Goal: Transaction & Acquisition: Download file/media

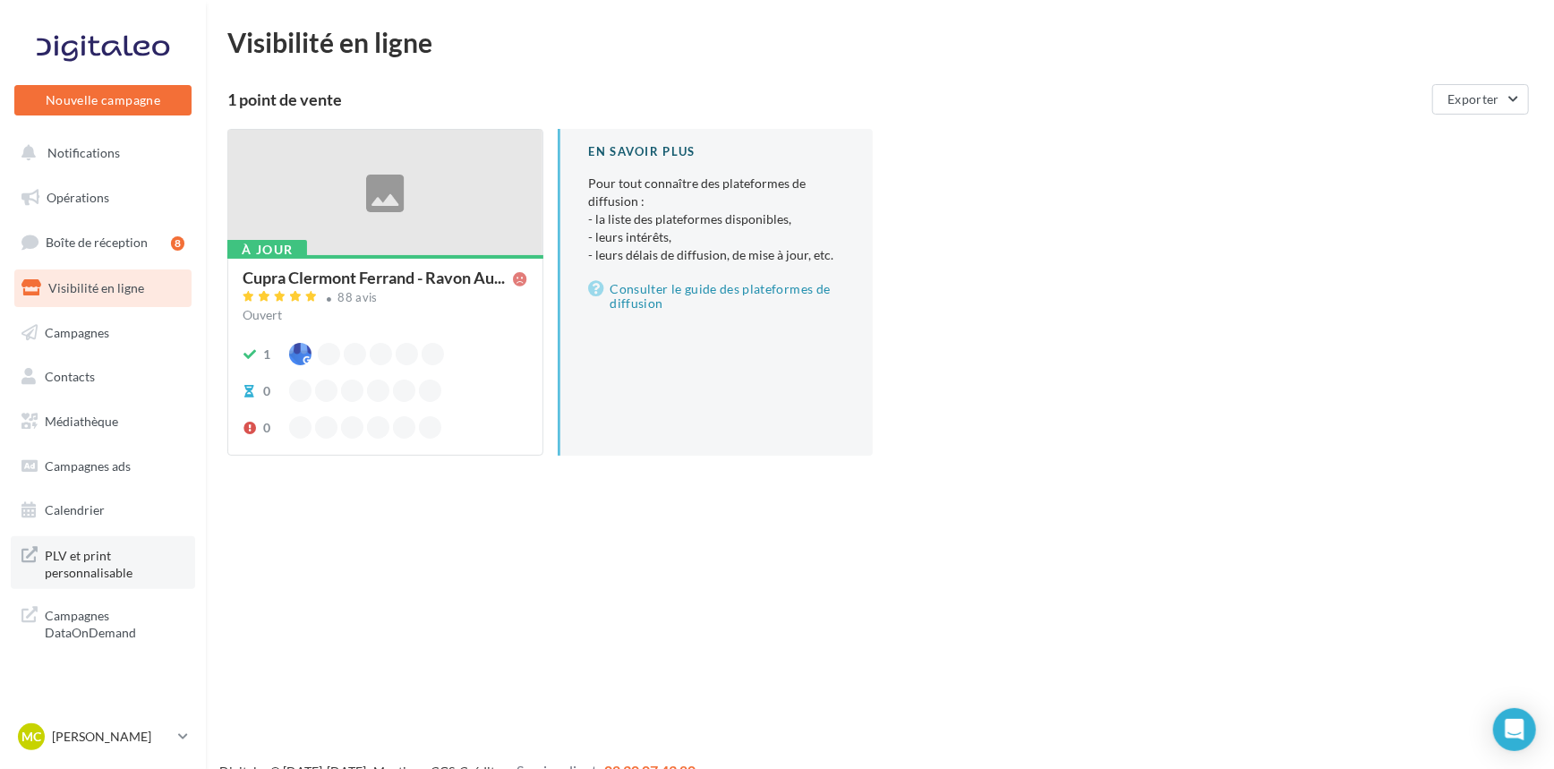
click at [115, 567] on span "PLV et print personnalisable" at bounding box center [115, 562] width 140 height 38
click at [110, 560] on span "PLV et print personnalisable" at bounding box center [115, 562] width 140 height 38
click at [75, 424] on span "Médiathèque" at bounding box center [81, 421] width 73 height 15
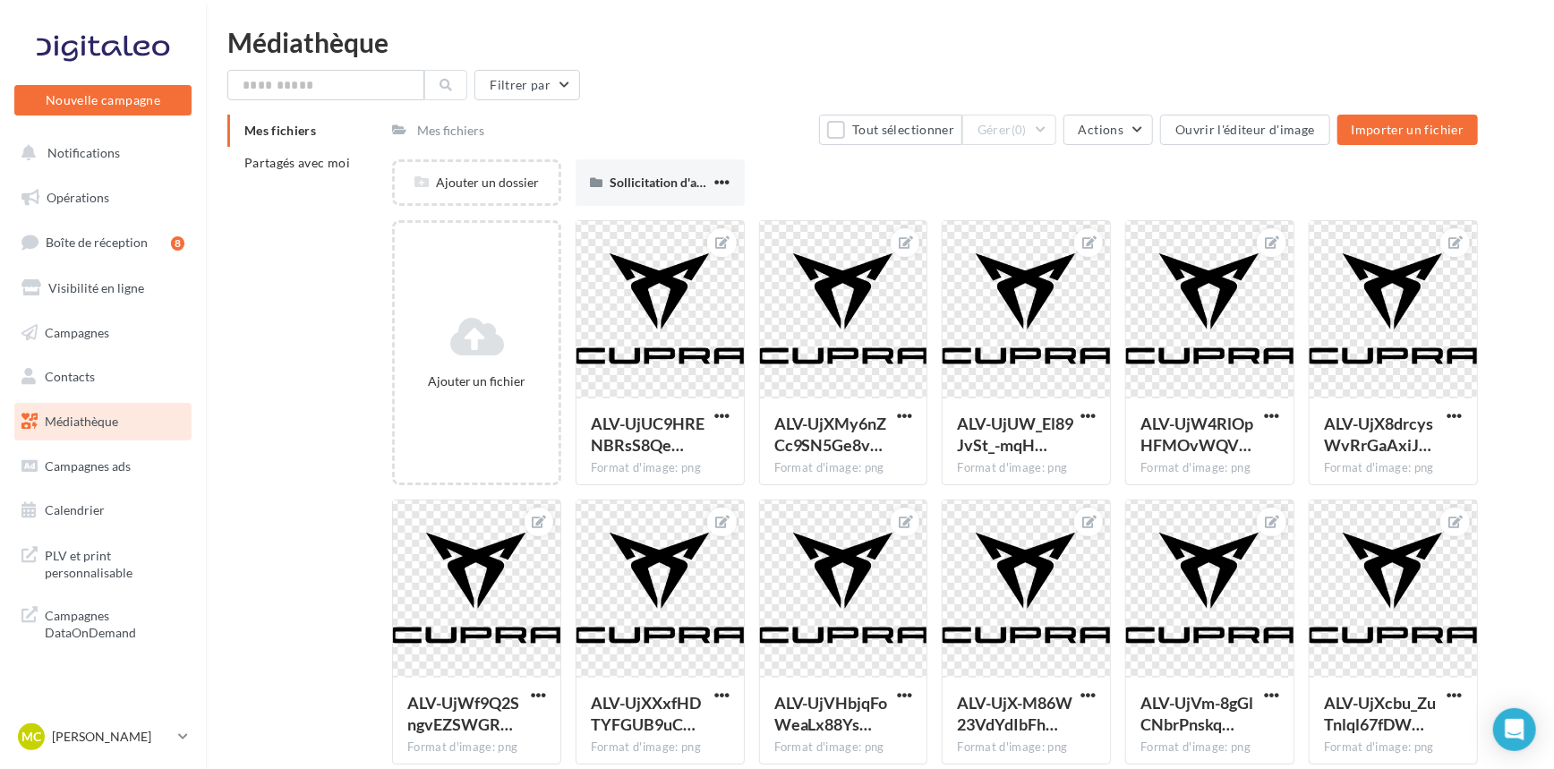
click at [313, 180] on div "Mes fichiers Partagés avec moi" at bounding box center [309, 154] width 165 height 79
click at [310, 178] on li "Partagés avec moi" at bounding box center [302, 163] width 150 height 32
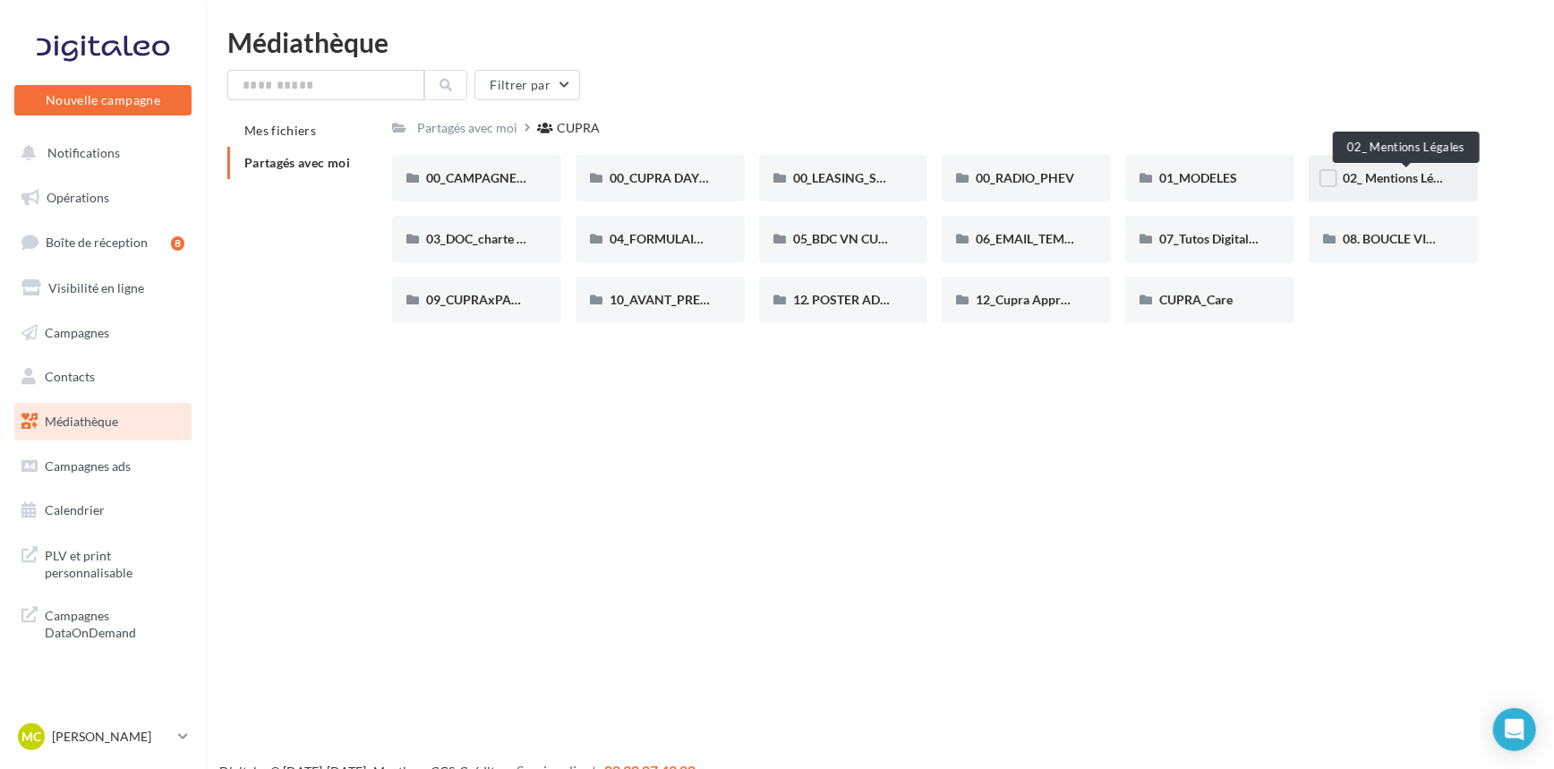
click at [1397, 183] on span "02_ Mentions Légales" at bounding box center [1402, 177] width 118 height 15
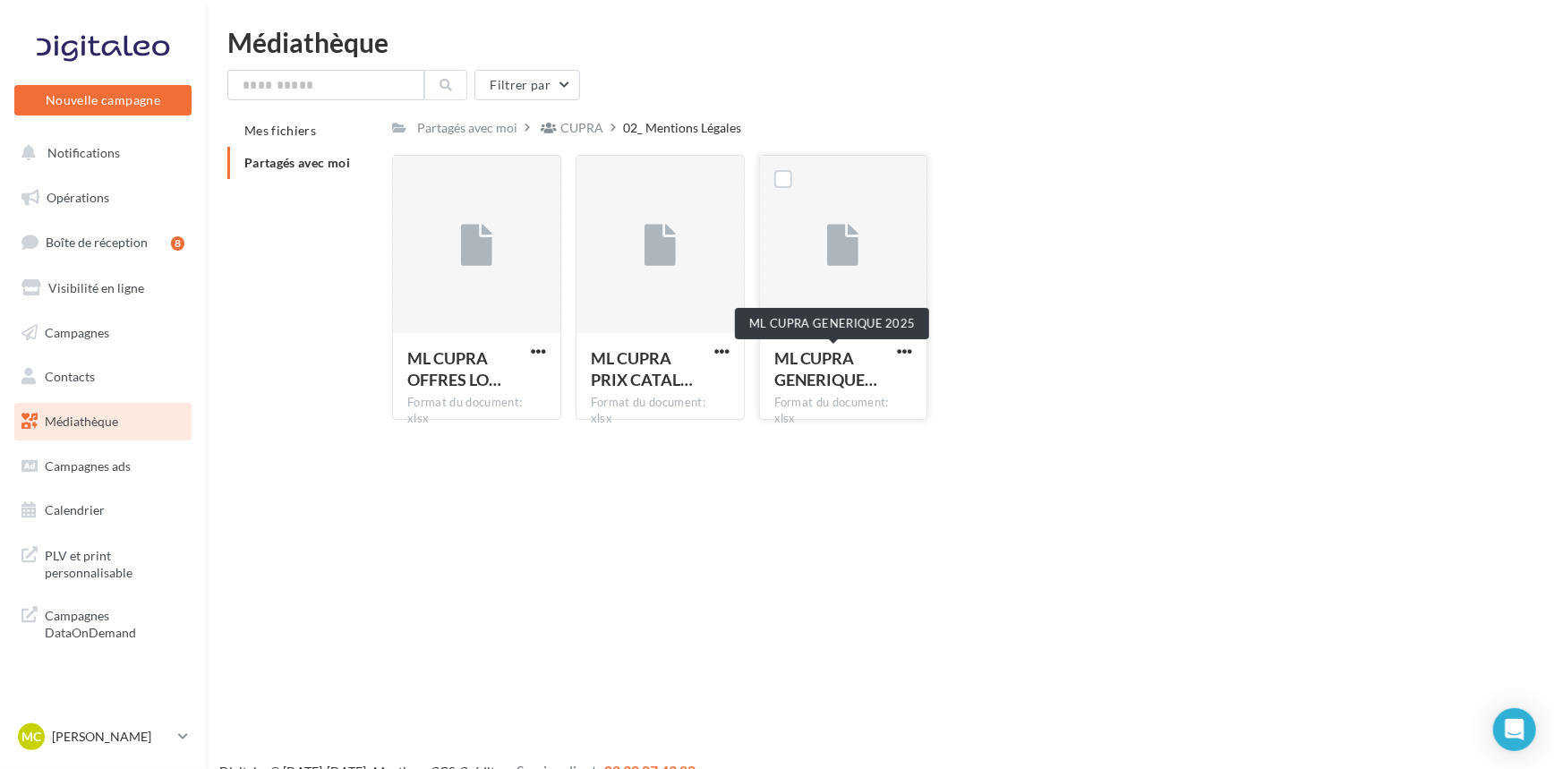
click at [828, 374] on span "ML CUPRA GENERIQUE…" at bounding box center [826, 368] width 104 height 41
click at [910, 349] on span "button" at bounding box center [904, 351] width 15 height 15
click at [897, 384] on button "Télécharger" at bounding box center [826, 386] width 179 height 47
